Goal: Task Accomplishment & Management: Manage account settings

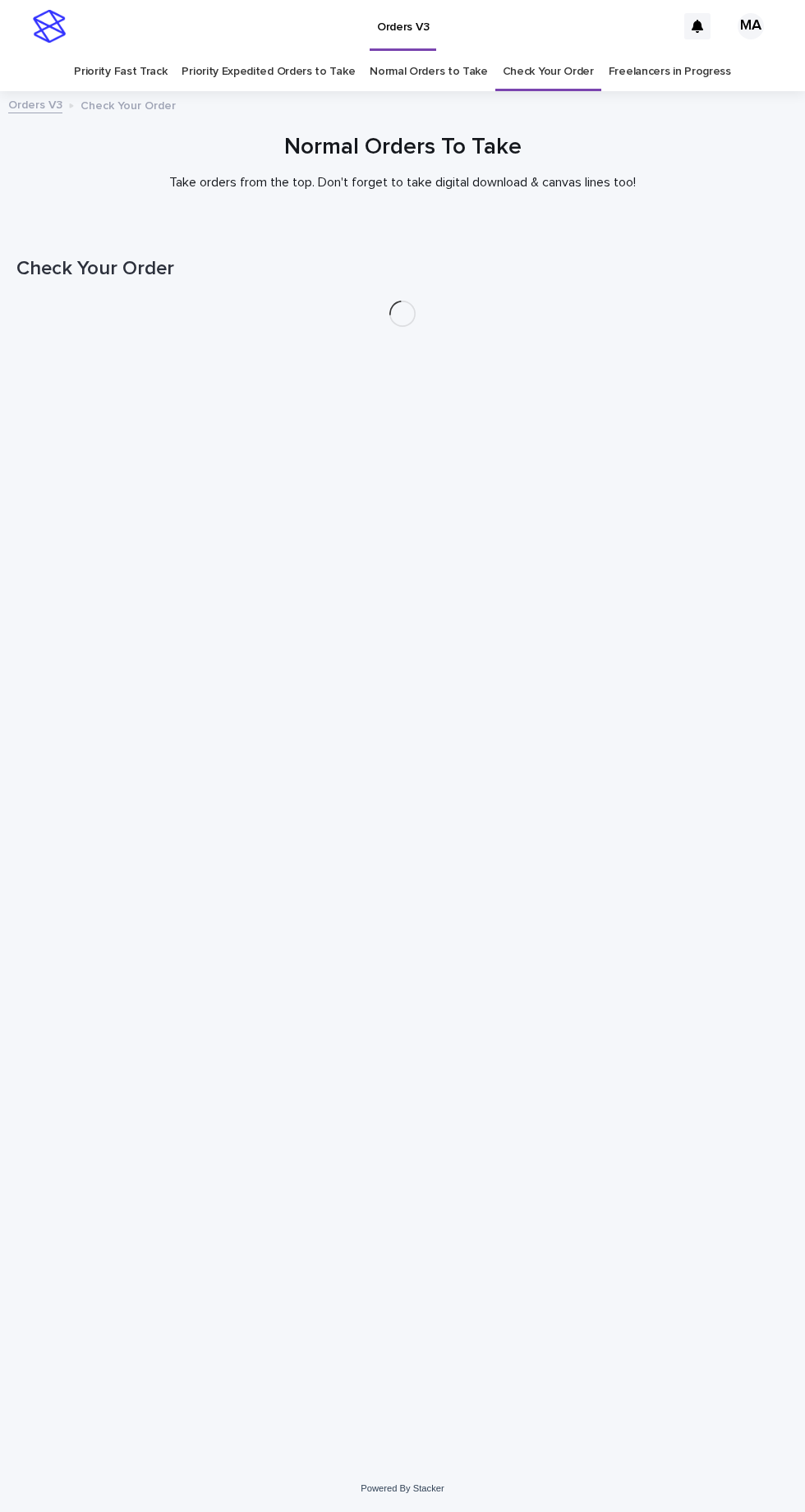
scroll to position [51, 0]
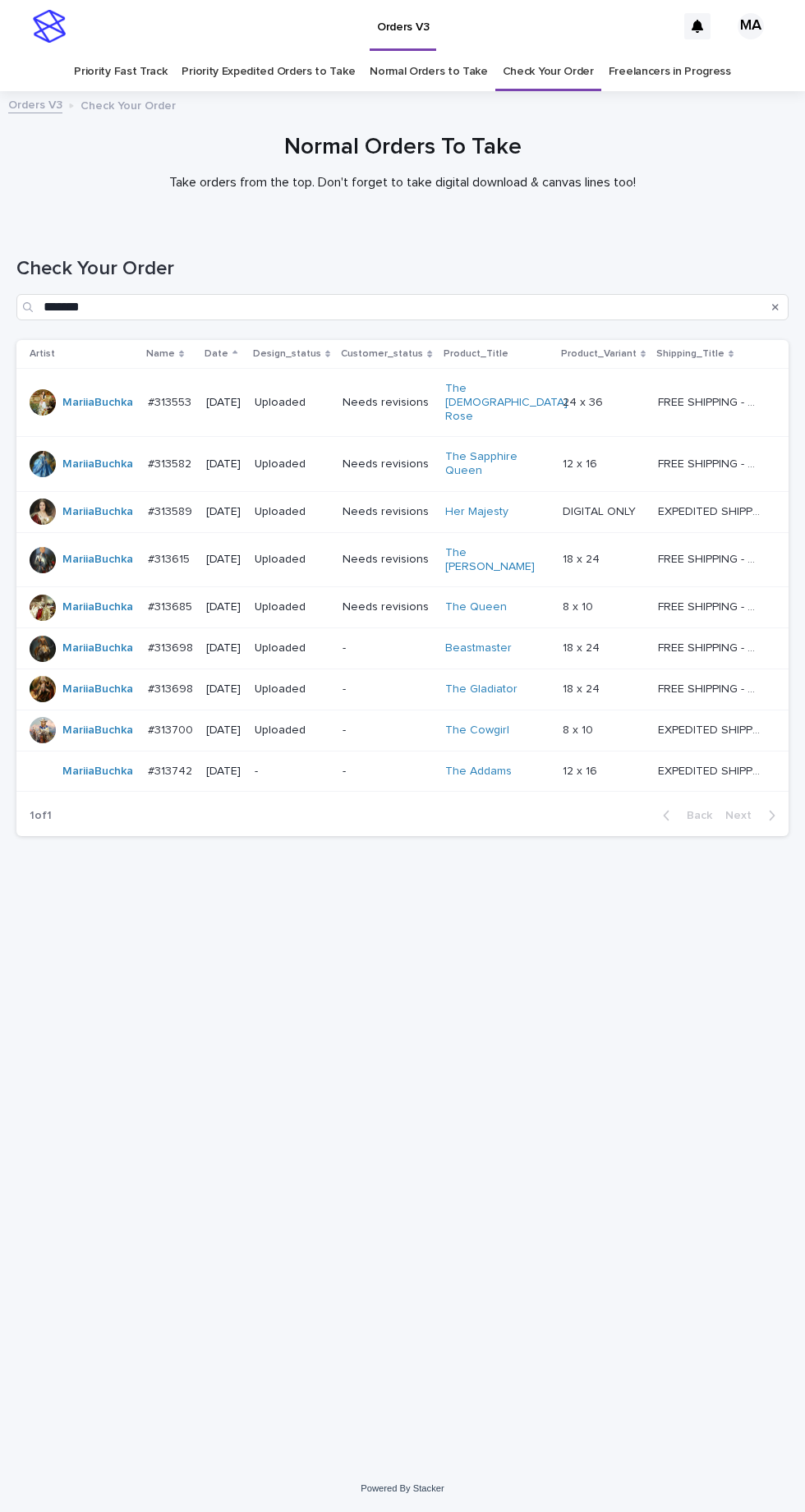
click at [317, 765] on p "-" at bounding box center [292, 771] width 75 height 14
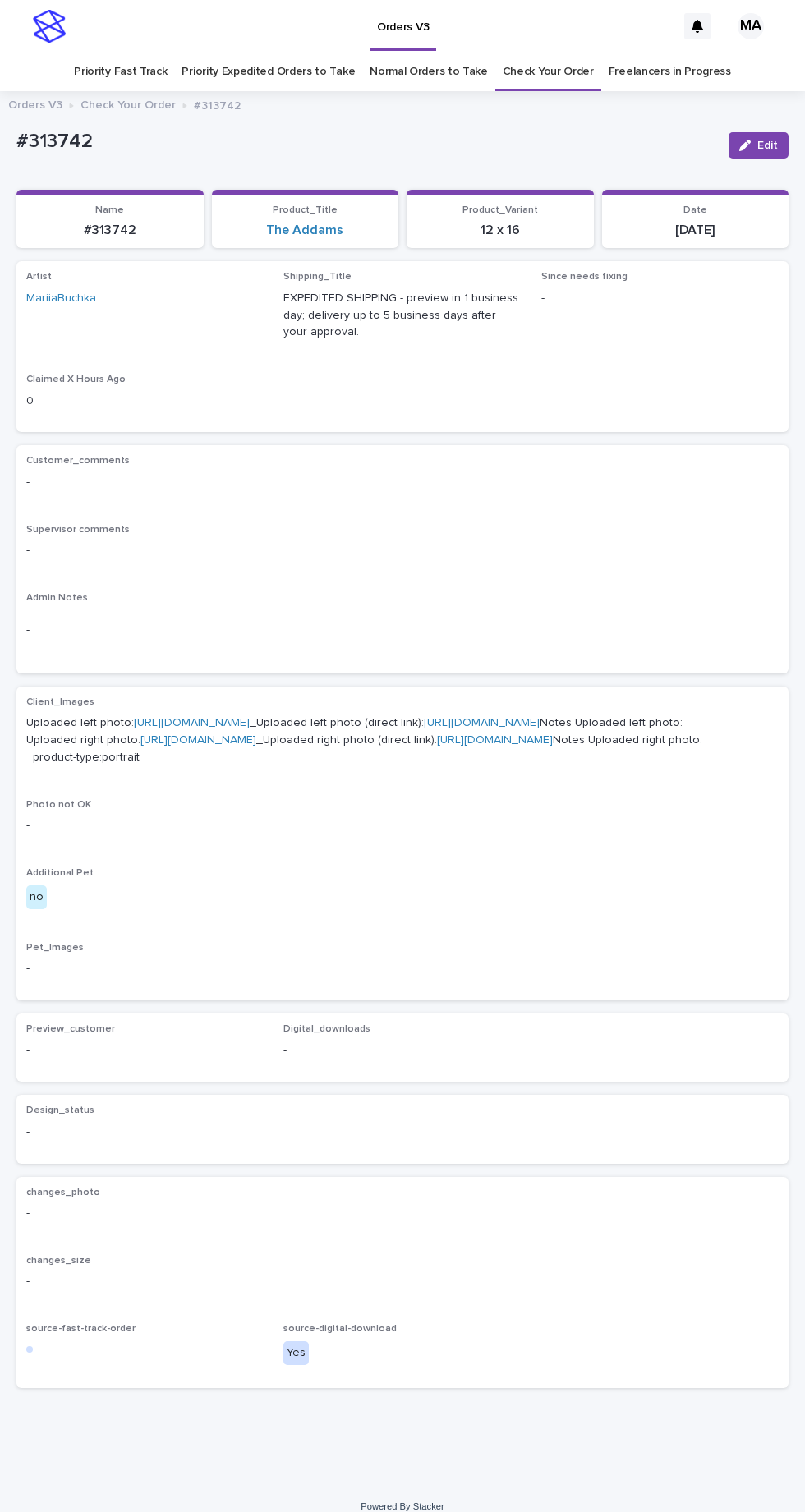
click at [769, 139] on span "Edit" at bounding box center [767, 145] width 21 height 12
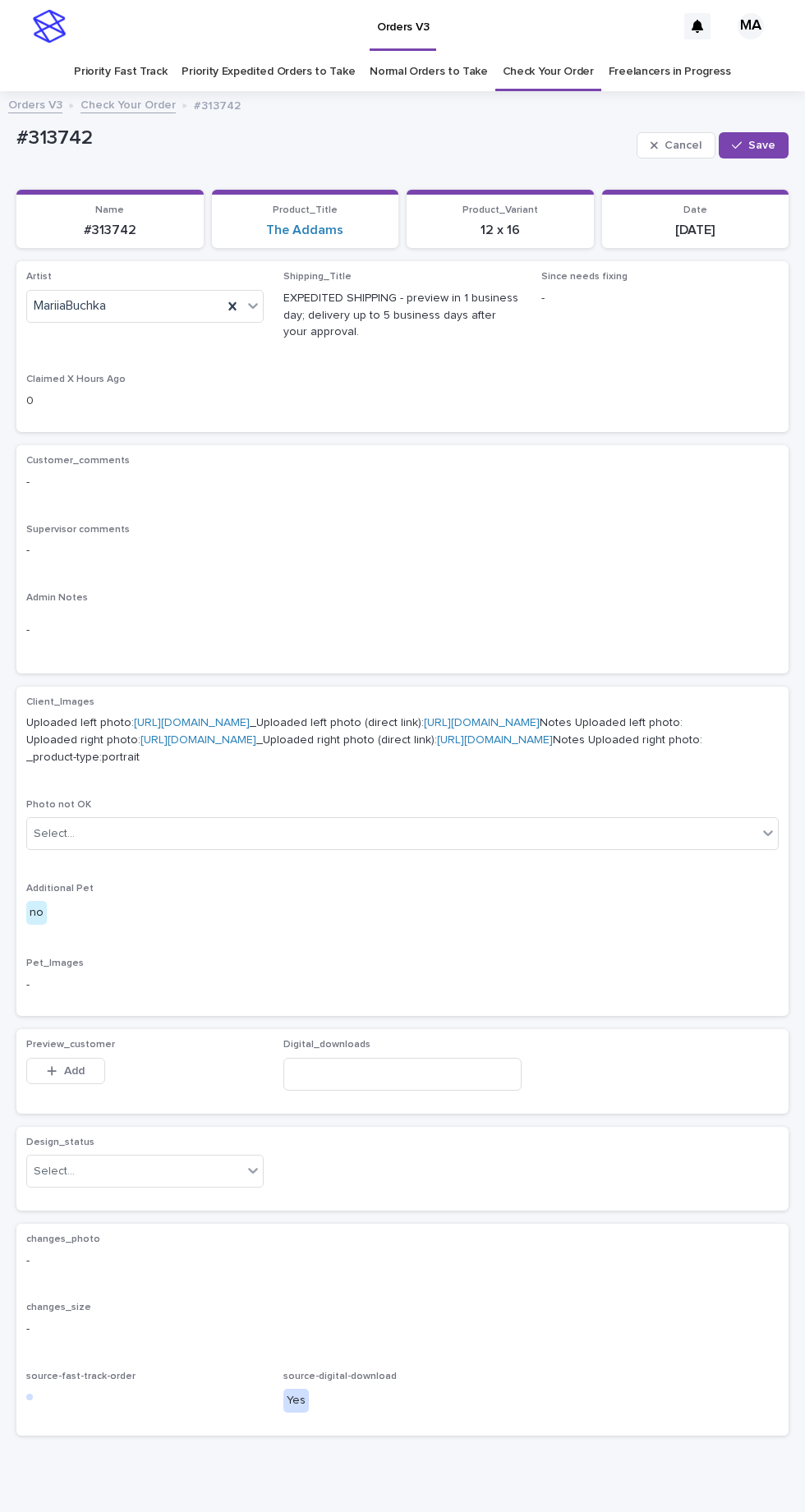
click at [233, 302] on icon at bounding box center [232, 306] width 7 height 8
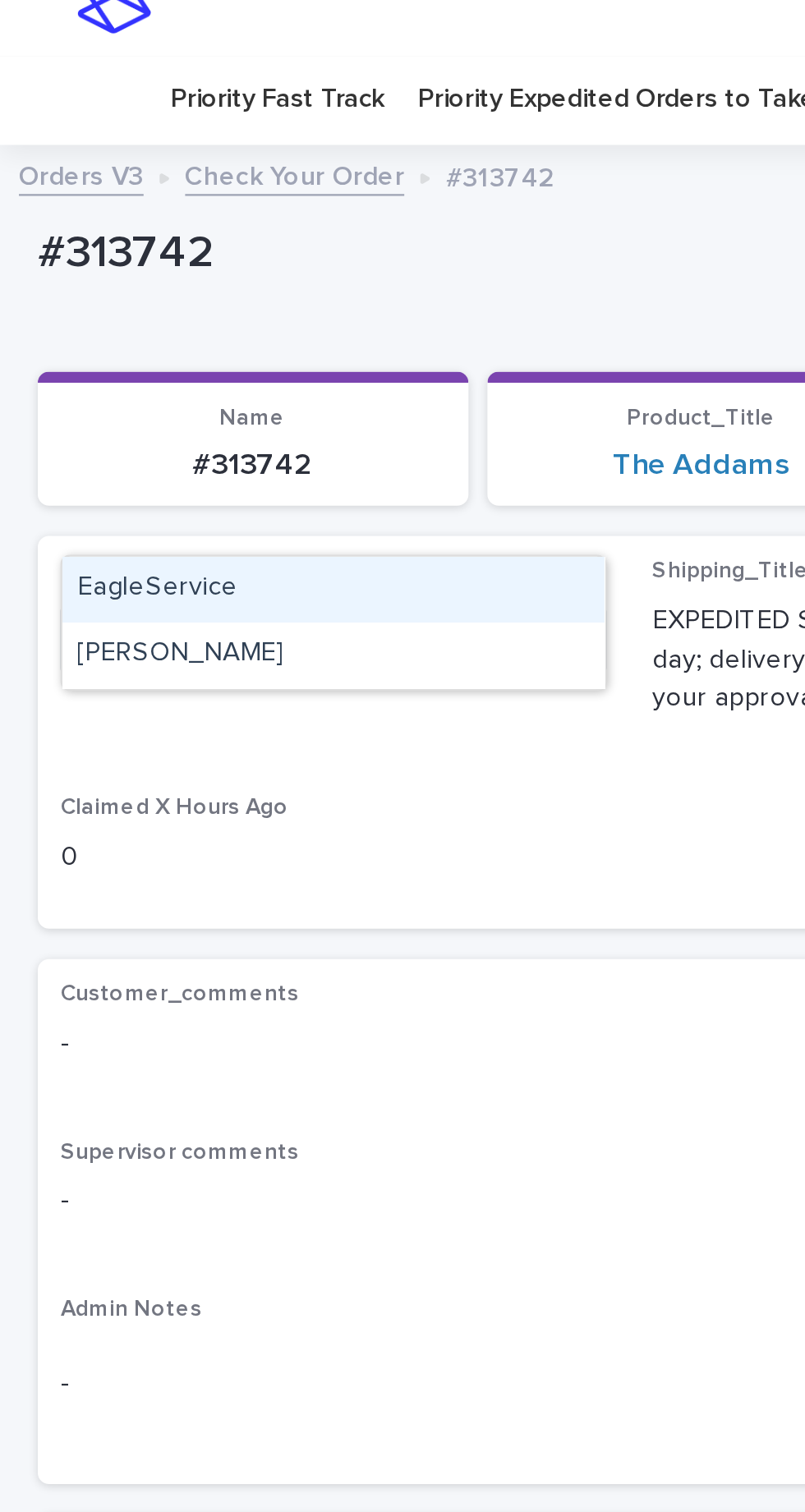
click at [132, 299] on div "[PERSON_NAME]" at bounding box center [145, 314] width 235 height 29
type input "***"
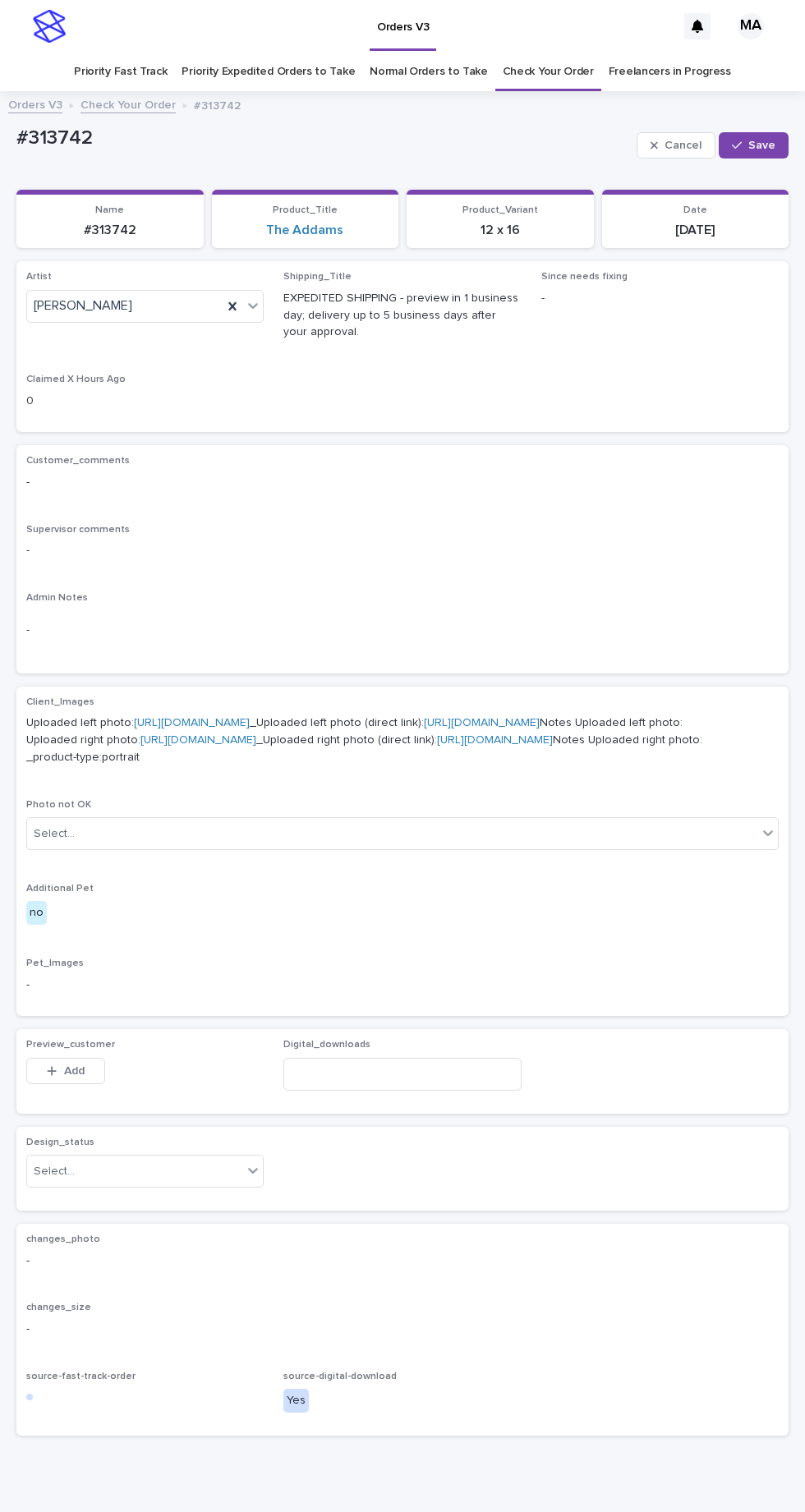
click at [772, 139] on span "Save" at bounding box center [761, 145] width 27 height 12
